Goal: Check status: Check status

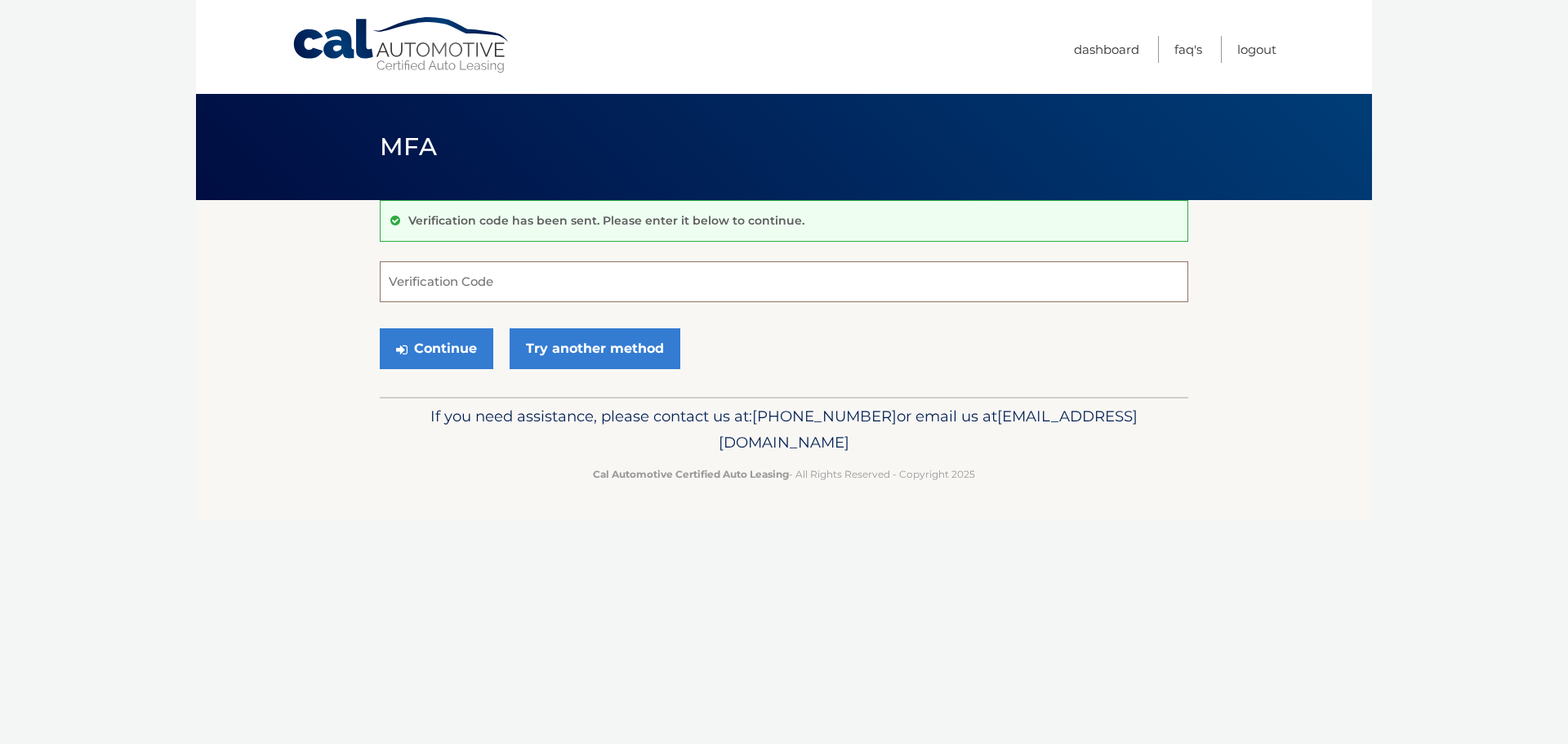
click at [539, 278] on input "Verification Code" at bounding box center [784, 282] width 808 height 41
type input "351102"
click at [461, 346] on button "Continue" at bounding box center [437, 349] width 114 height 41
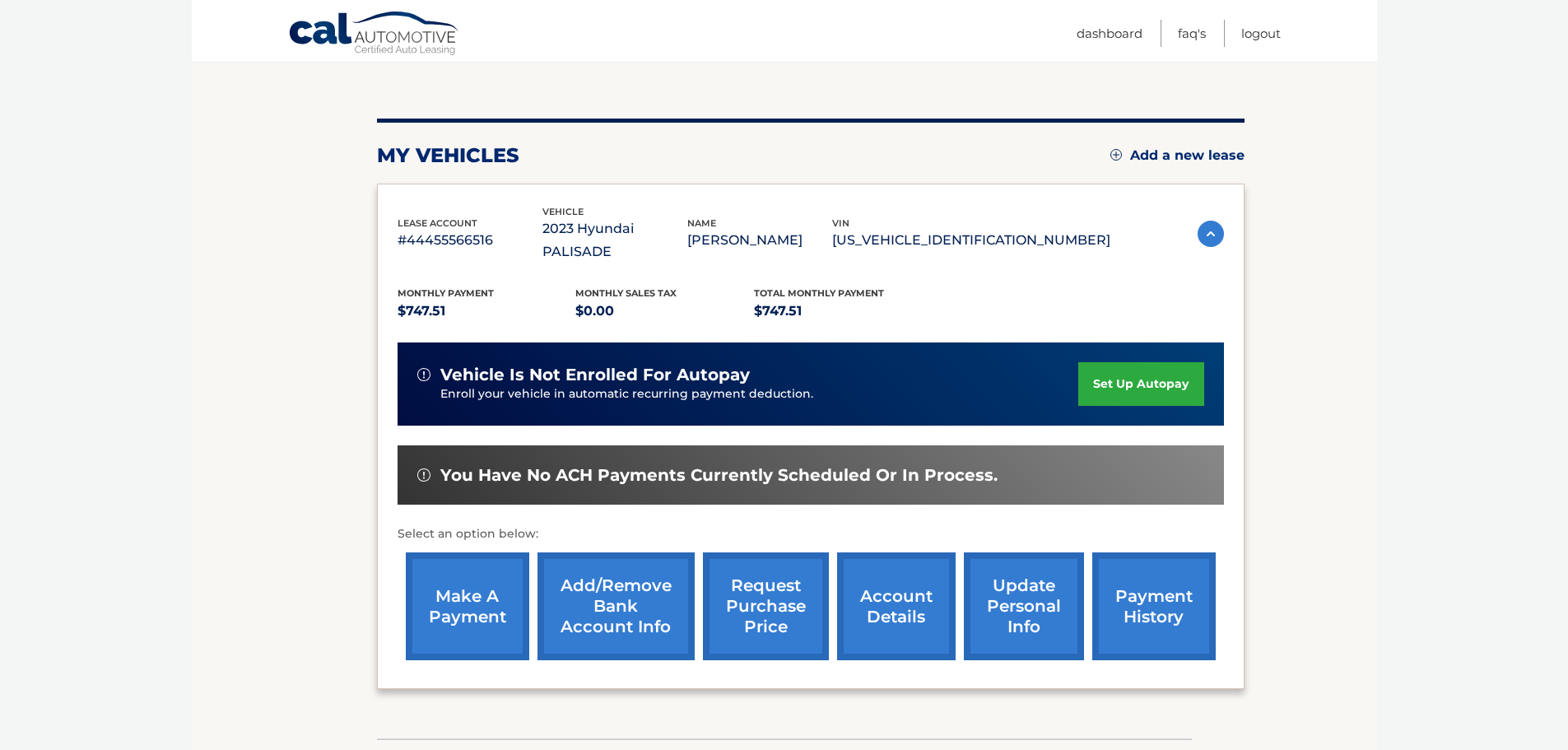
scroll to position [165, 0]
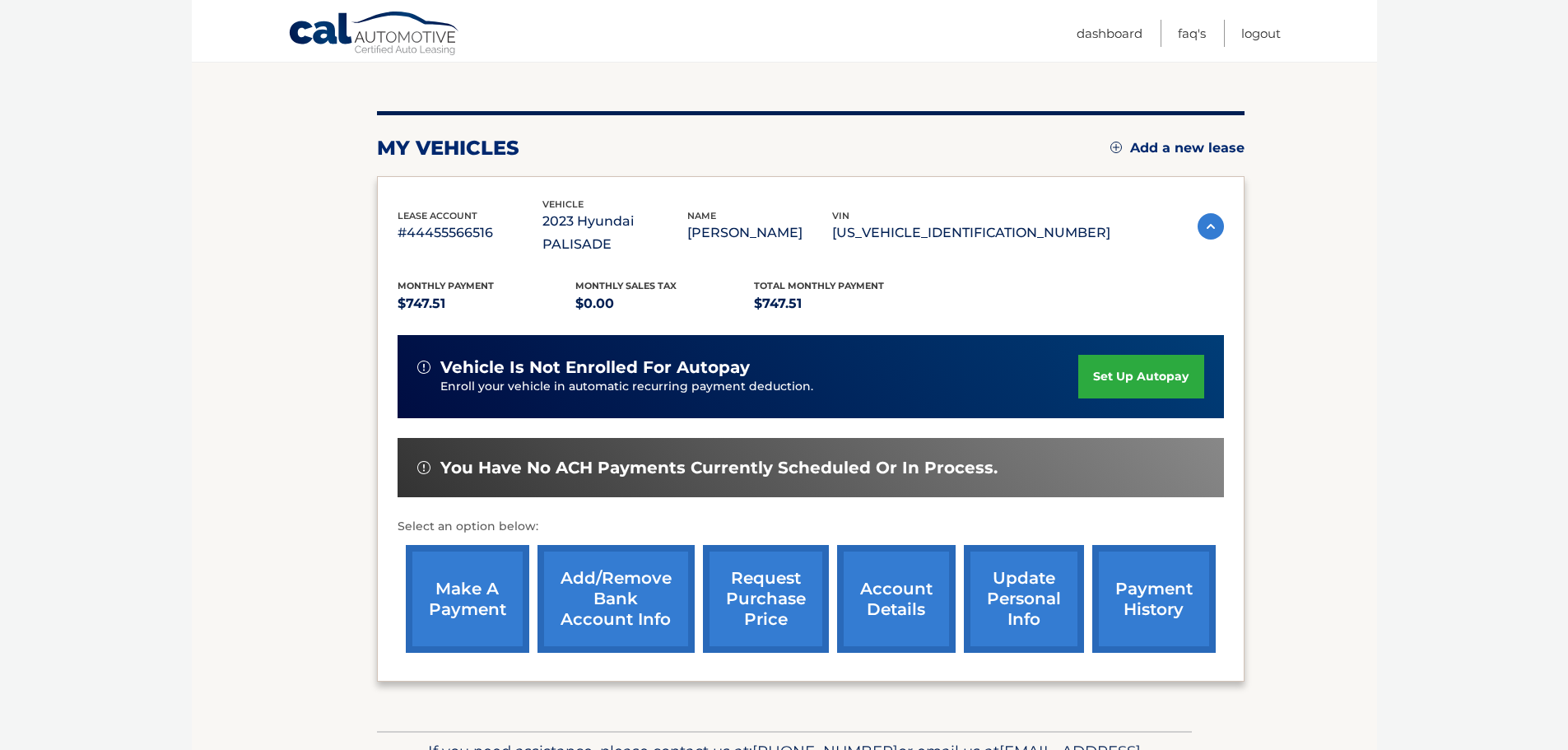
click at [1166, 579] on link "payment history" at bounding box center [1153, 600] width 124 height 108
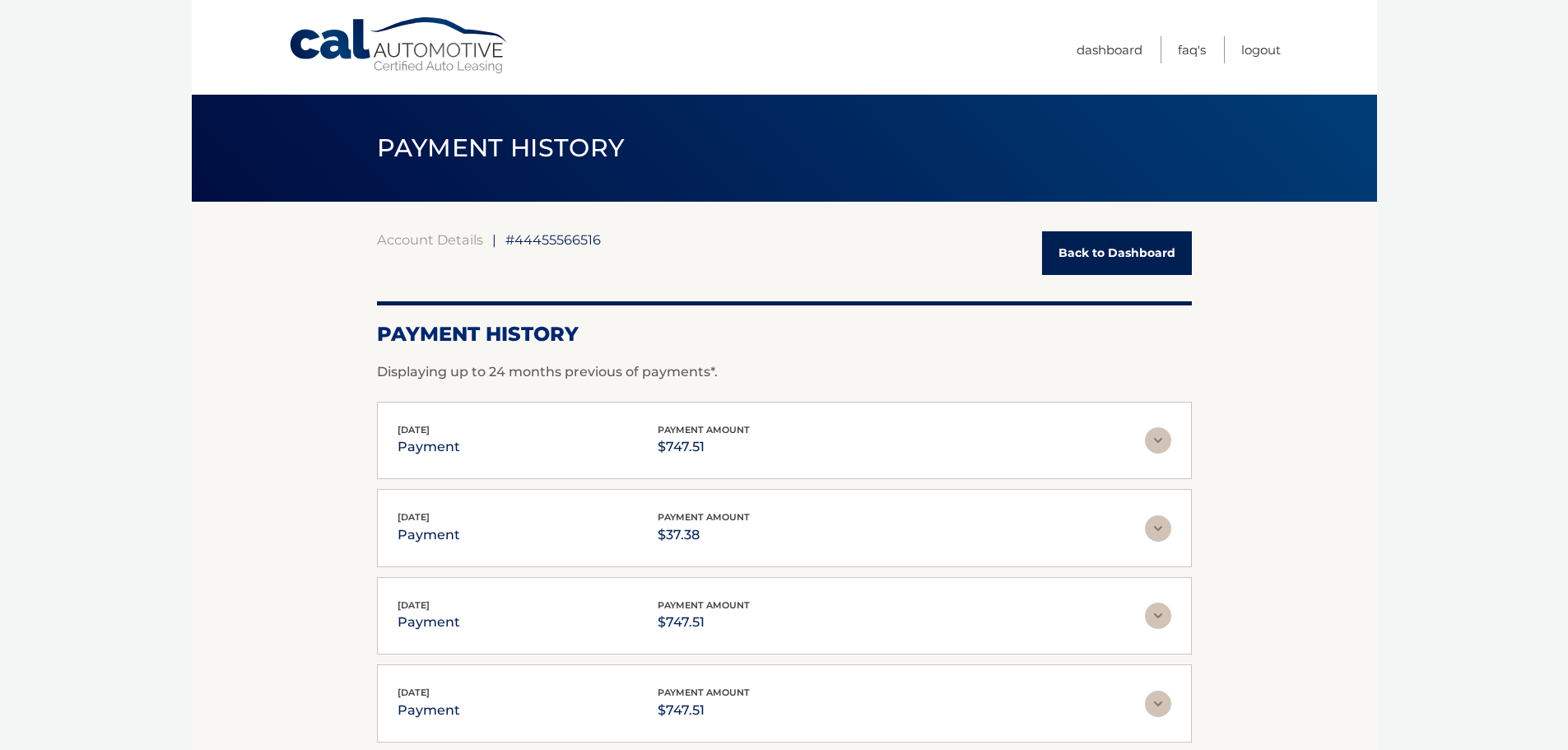
click at [1150, 433] on img at bounding box center [1158, 441] width 27 height 27
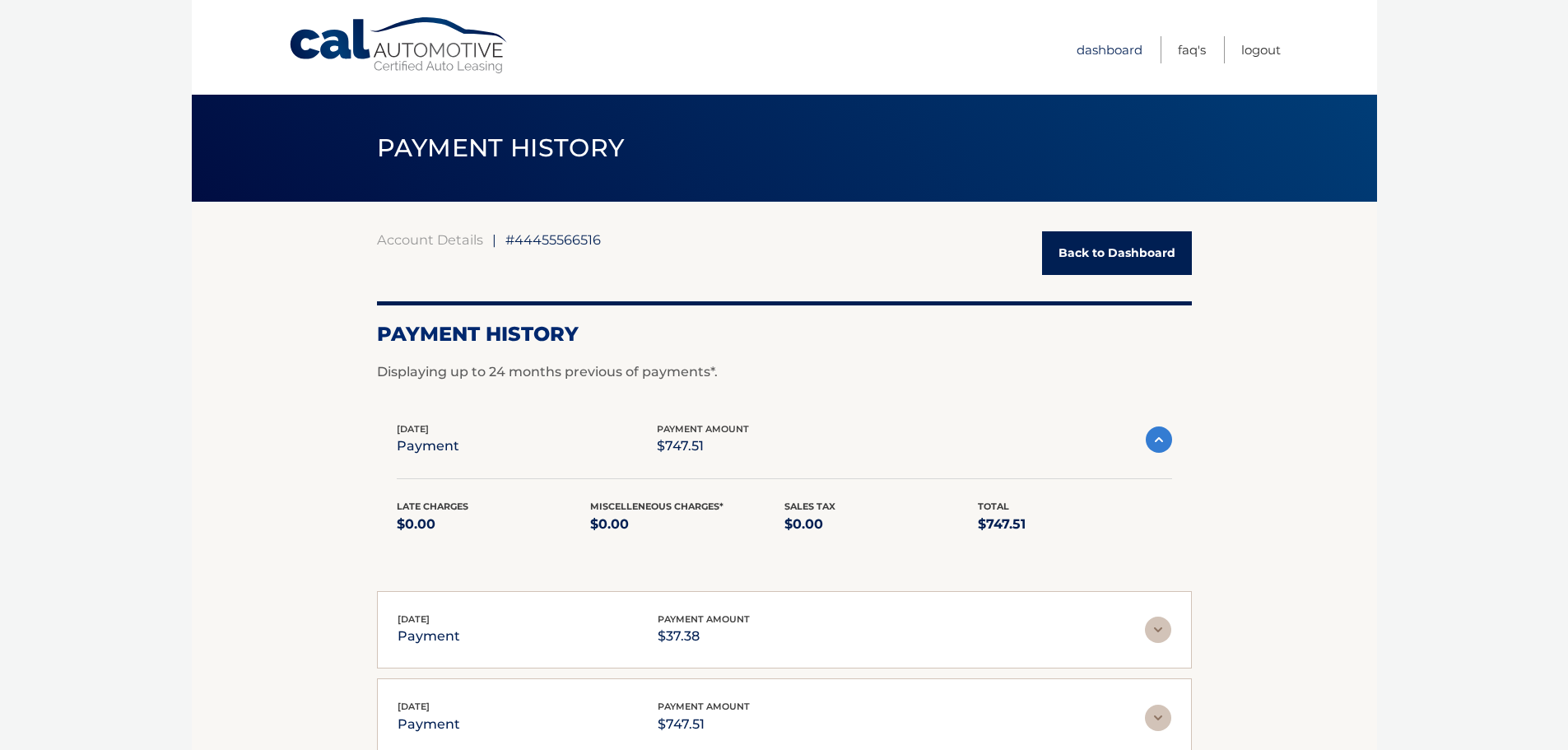
click at [1100, 41] on link "Dashboard" at bounding box center [1108, 50] width 66 height 27
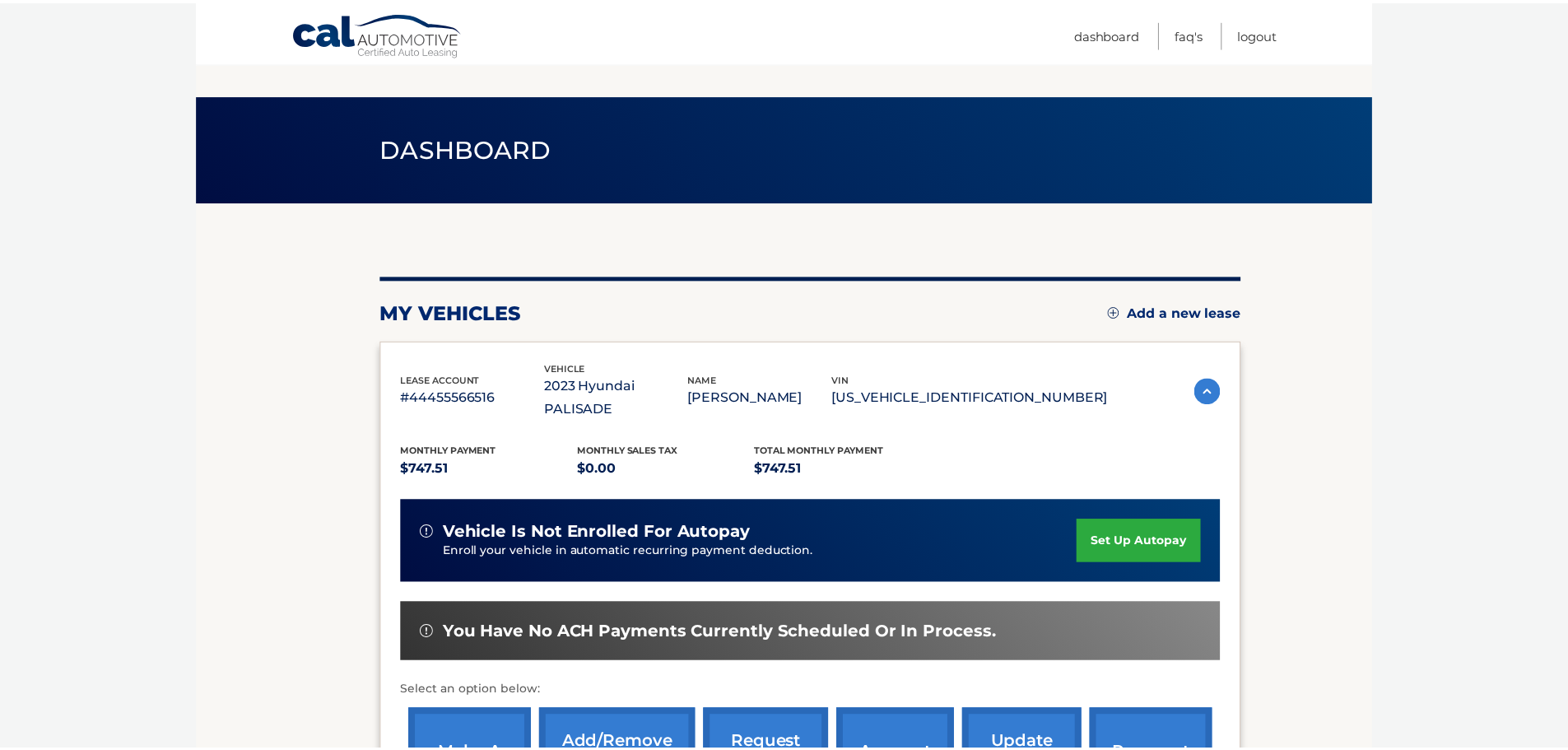
scroll to position [82, 0]
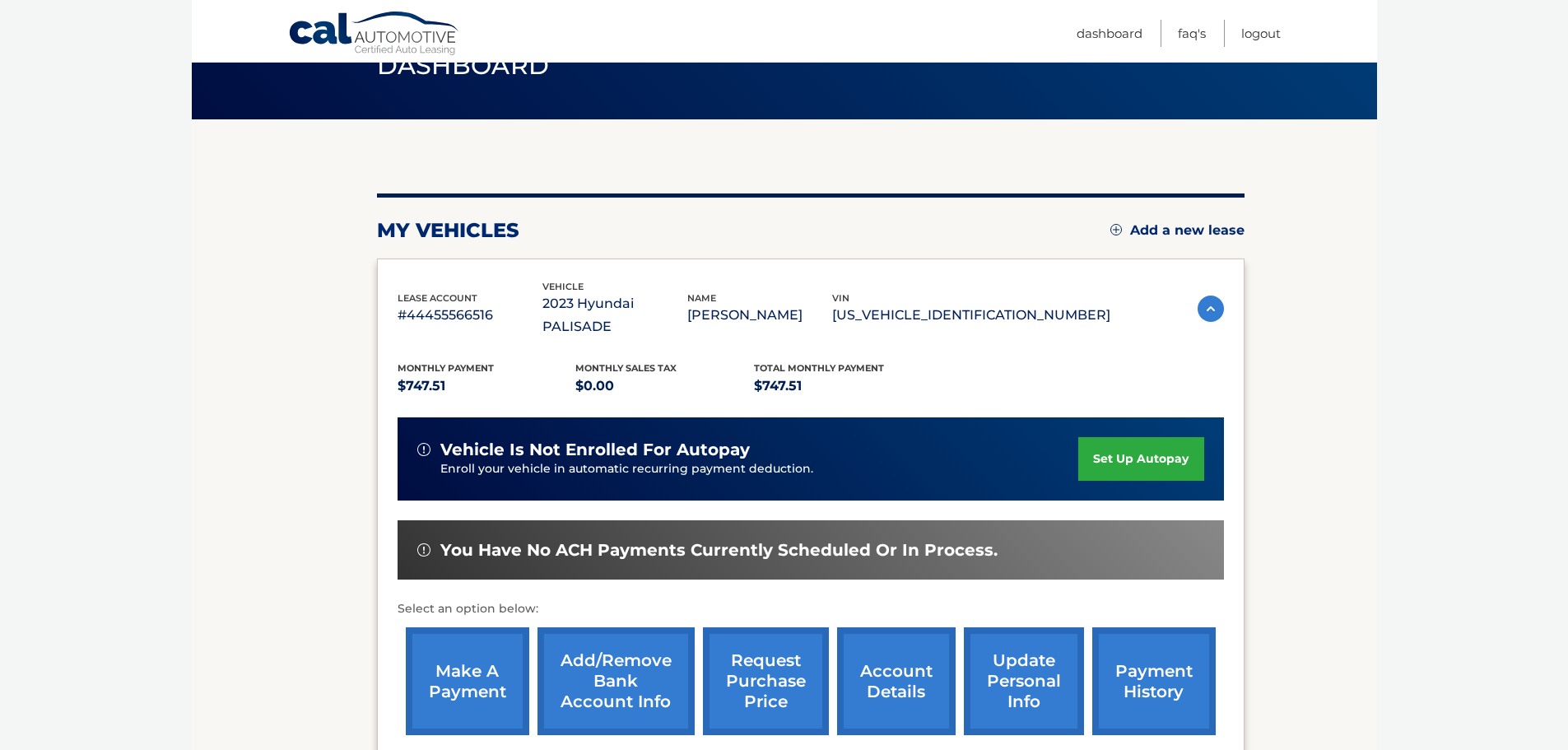
click at [1202, 296] on img at bounding box center [1211, 309] width 27 height 27
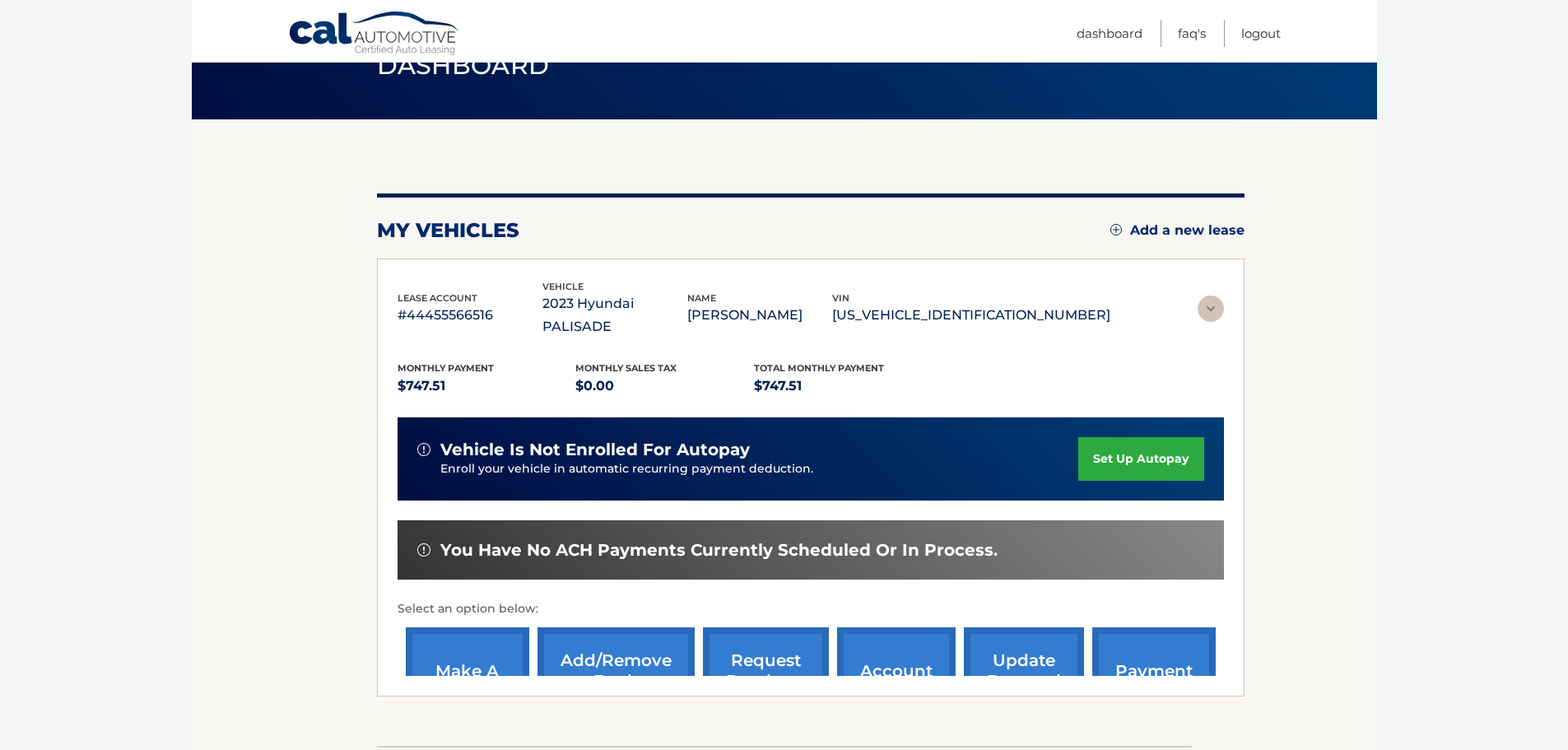
scroll to position [0, 0]
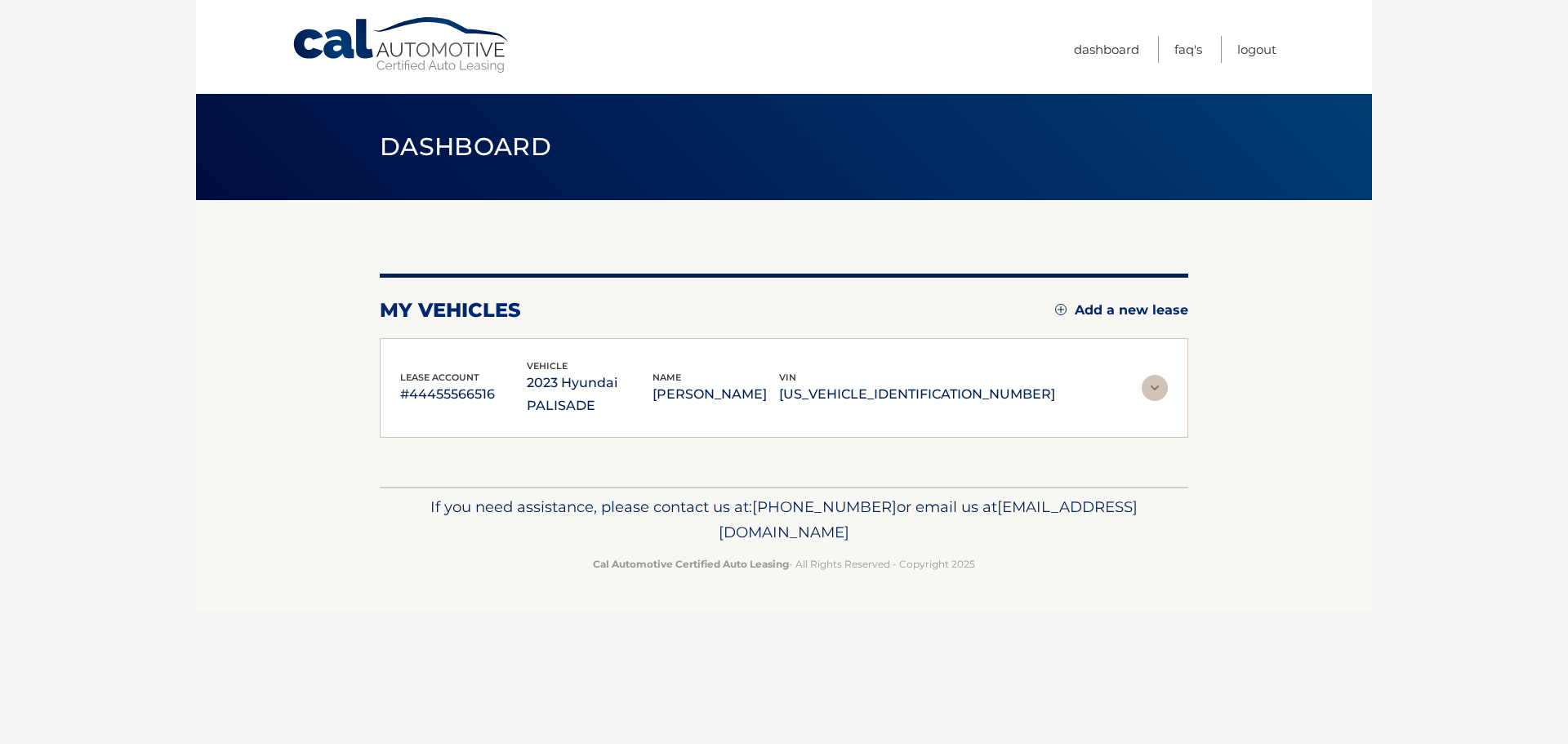
click at [1156, 375] on img at bounding box center [1155, 388] width 26 height 26
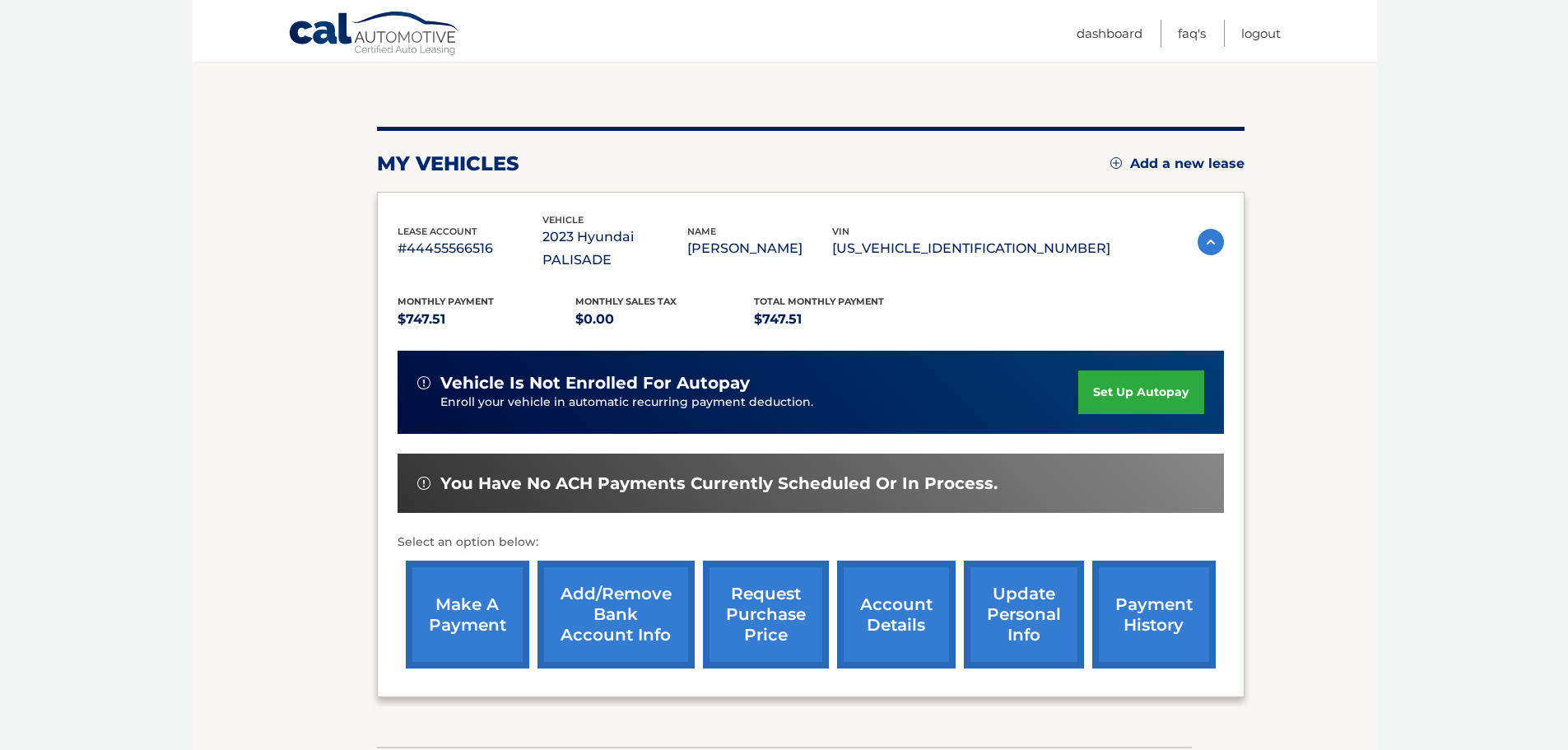
scroll to position [165, 0]
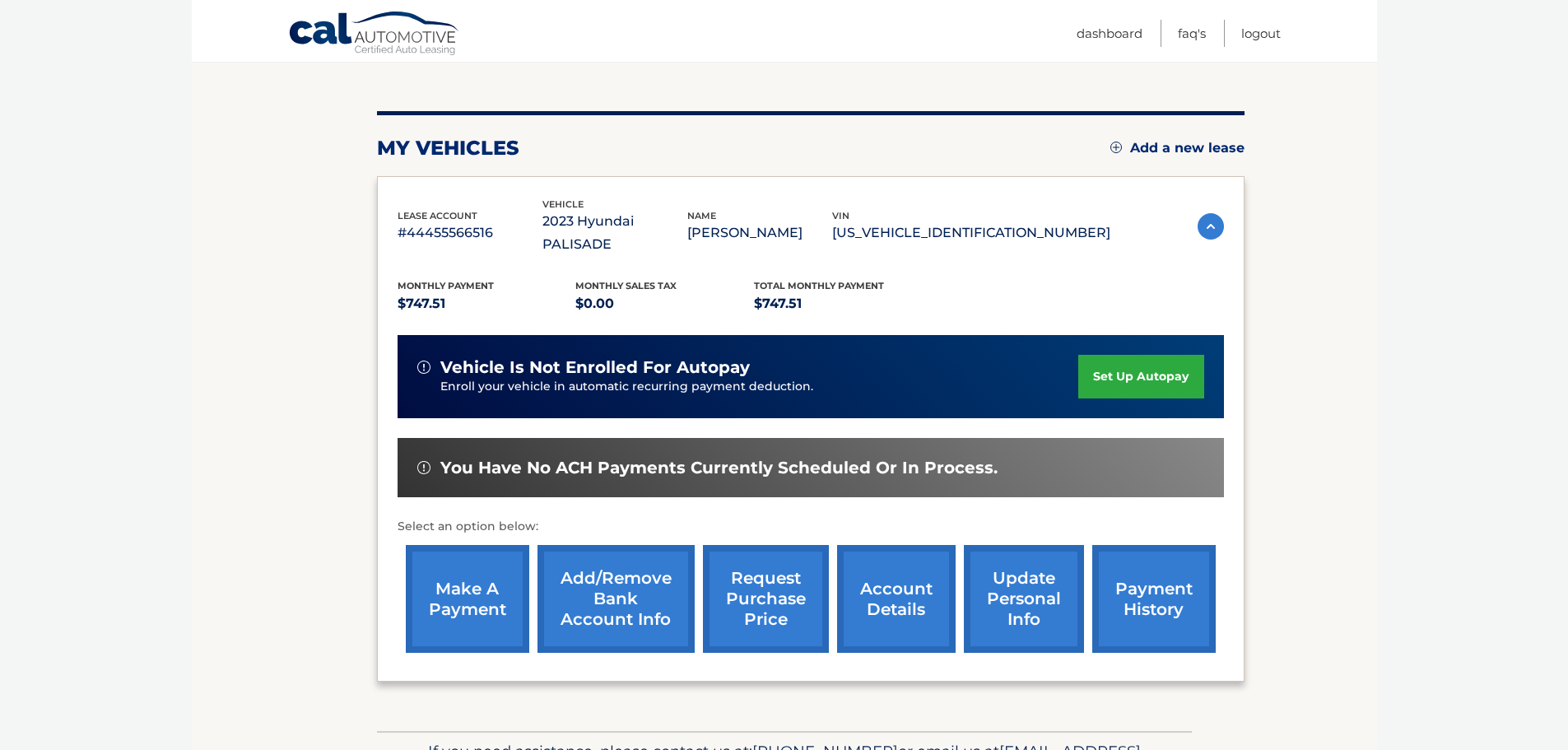
click at [902, 600] on link "account details" at bounding box center [896, 600] width 119 height 108
click at [892, 580] on link "account details" at bounding box center [896, 600] width 119 height 108
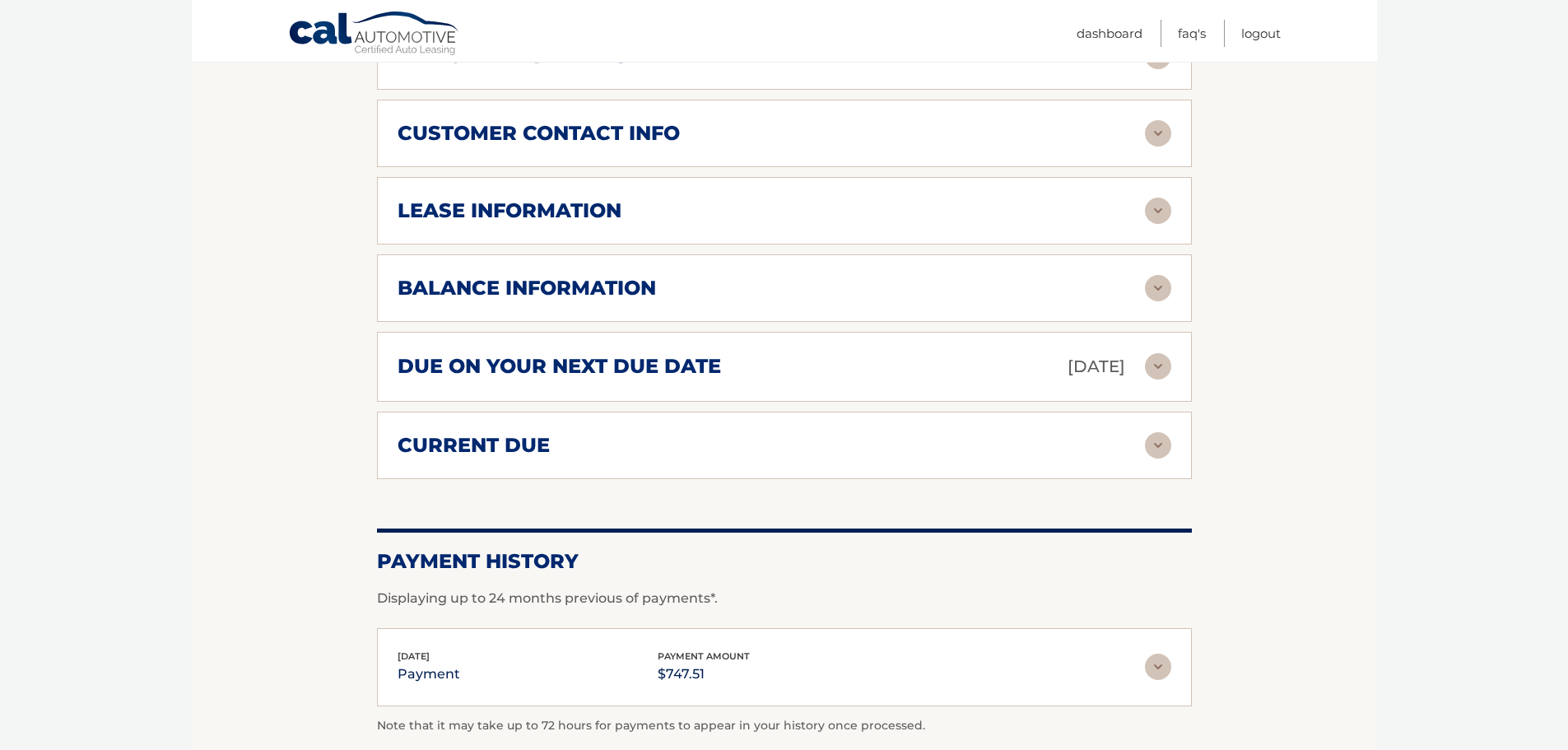
scroll to position [801, 0]
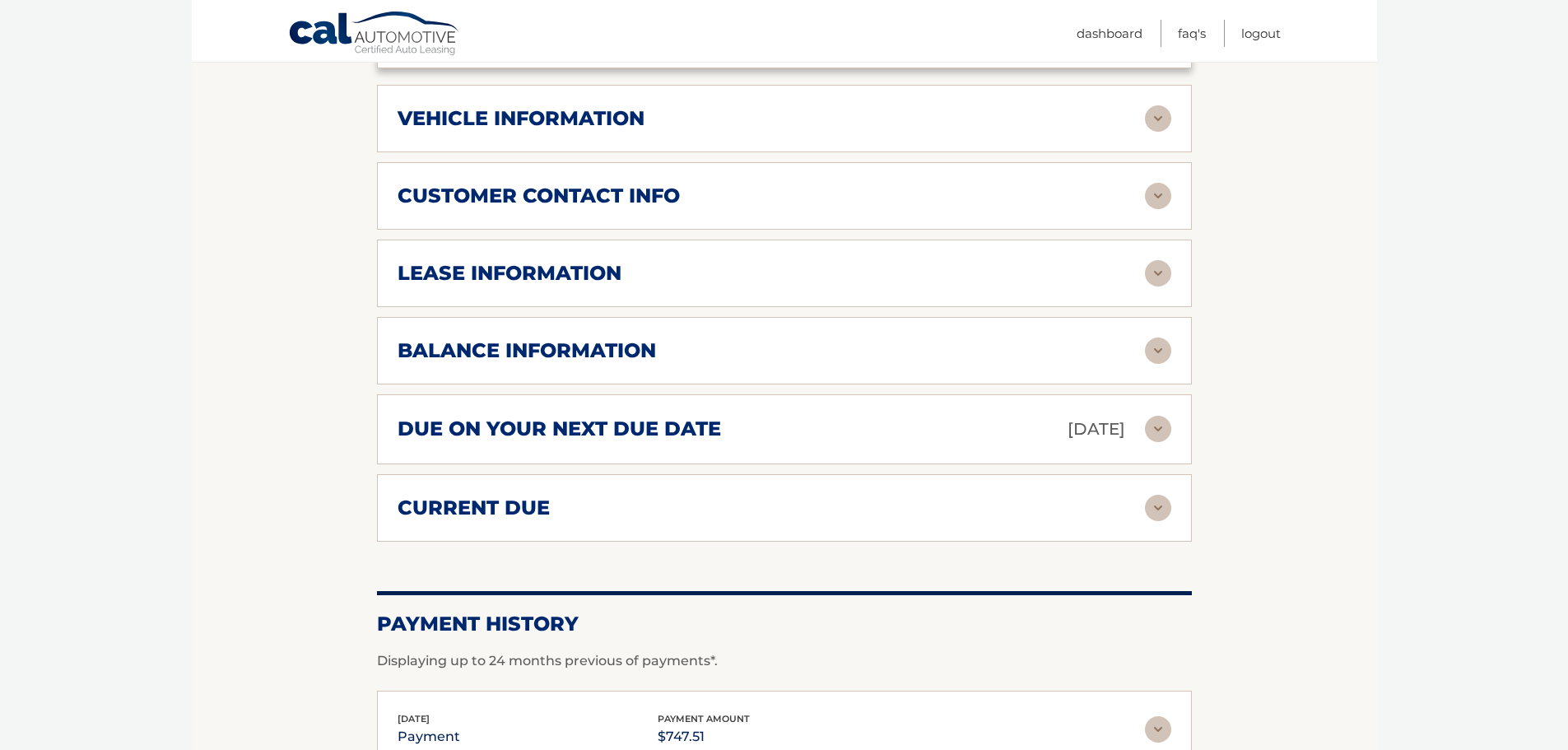
click at [1148, 495] on img at bounding box center [1158, 508] width 27 height 27
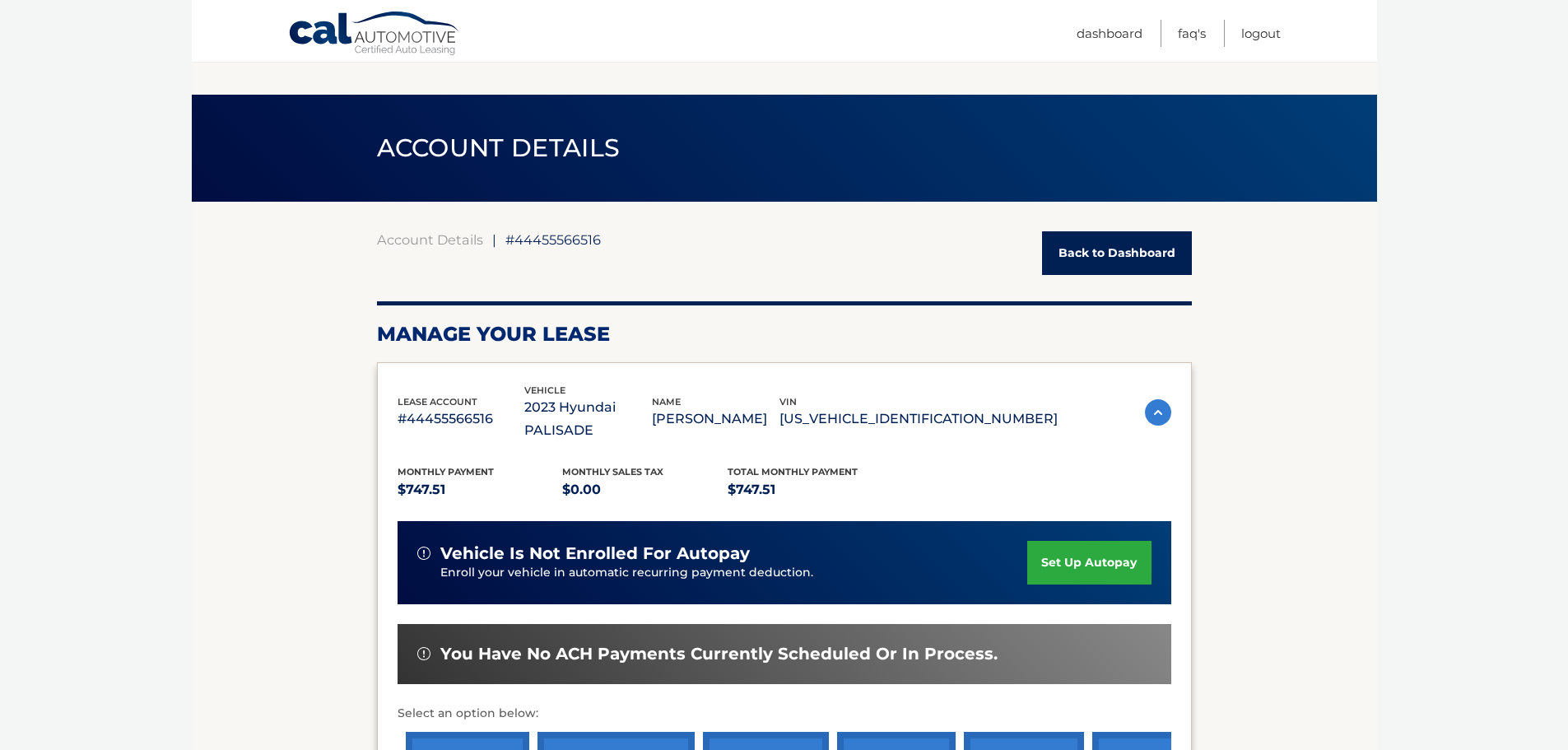
scroll to position [576, 0]
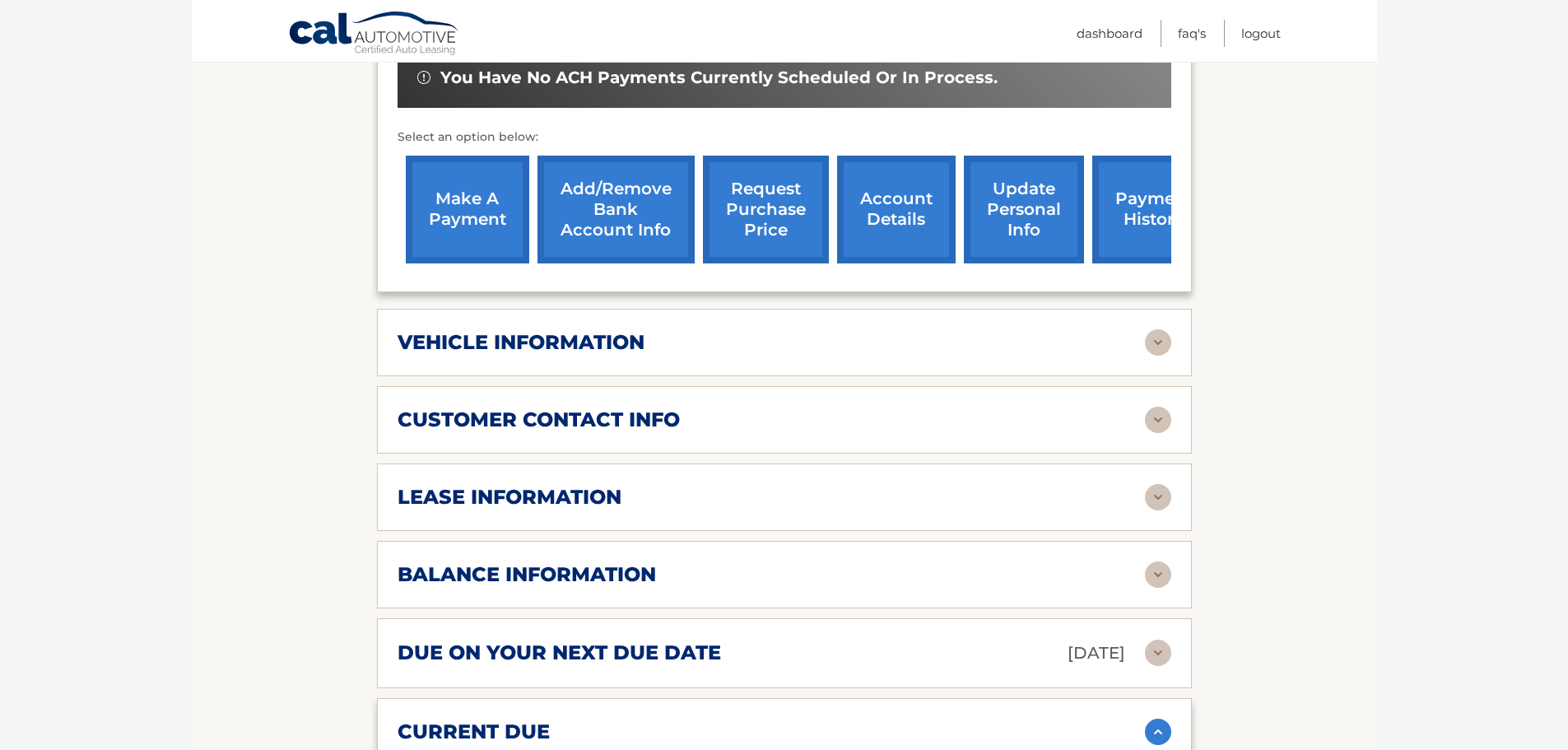
click at [1132, 486] on div "lease information" at bounding box center [770, 497] width 747 height 25
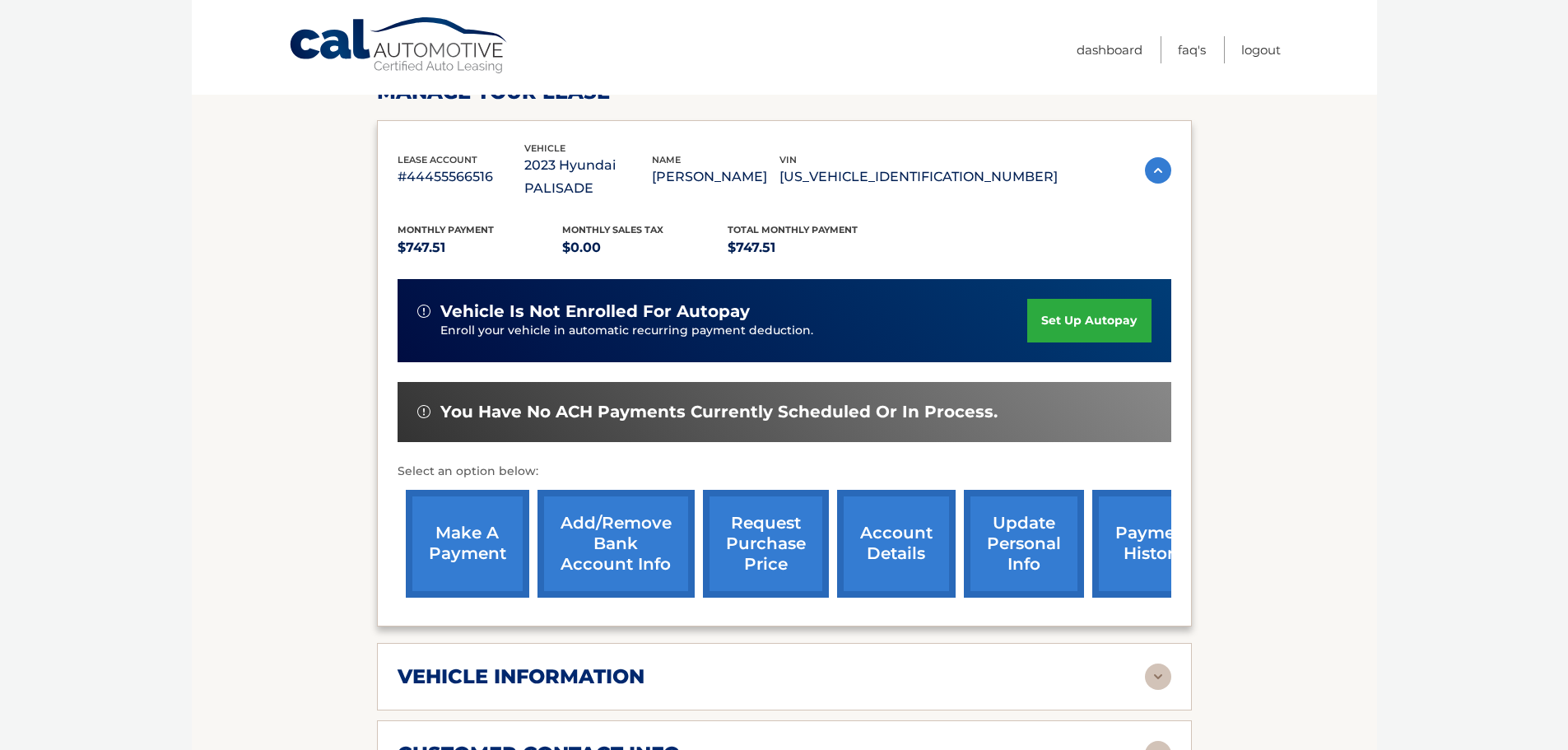
scroll to position [0, 0]
